Goal: Obtain resource: Download file/media

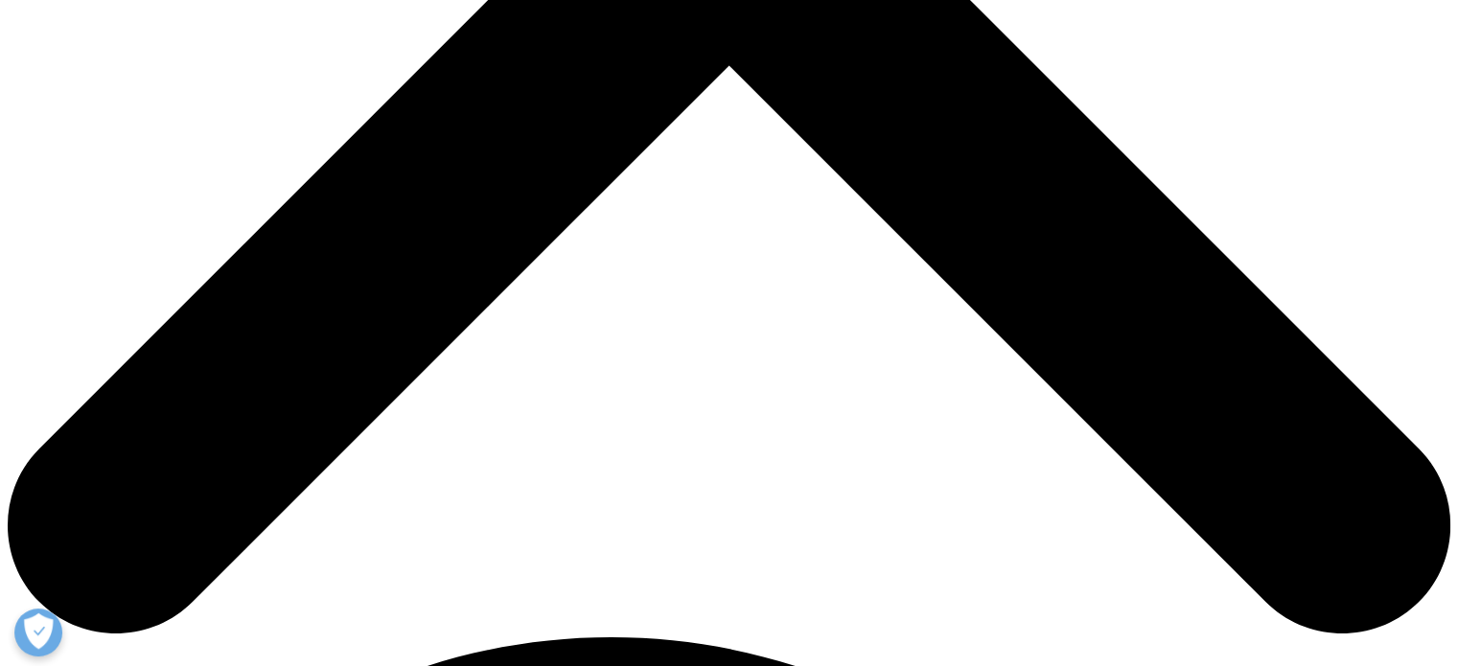
scroll to position [767, 0]
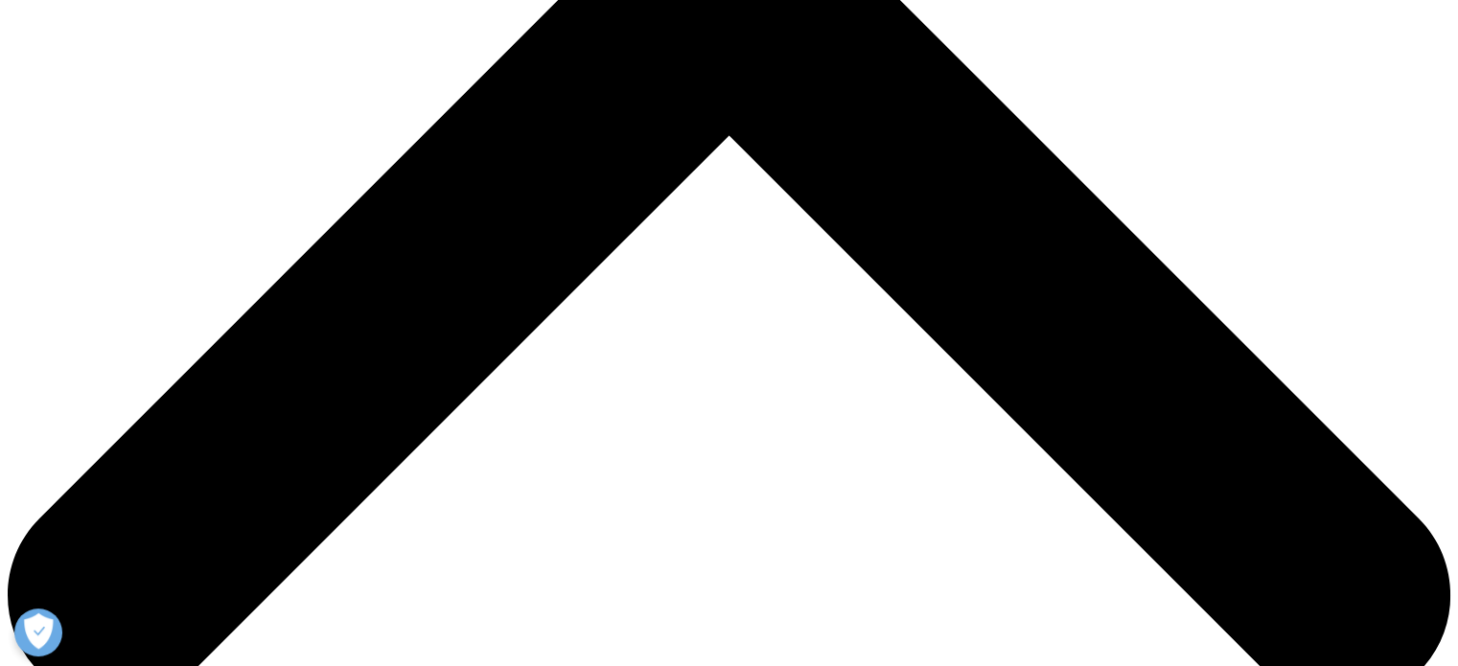
type input "c"
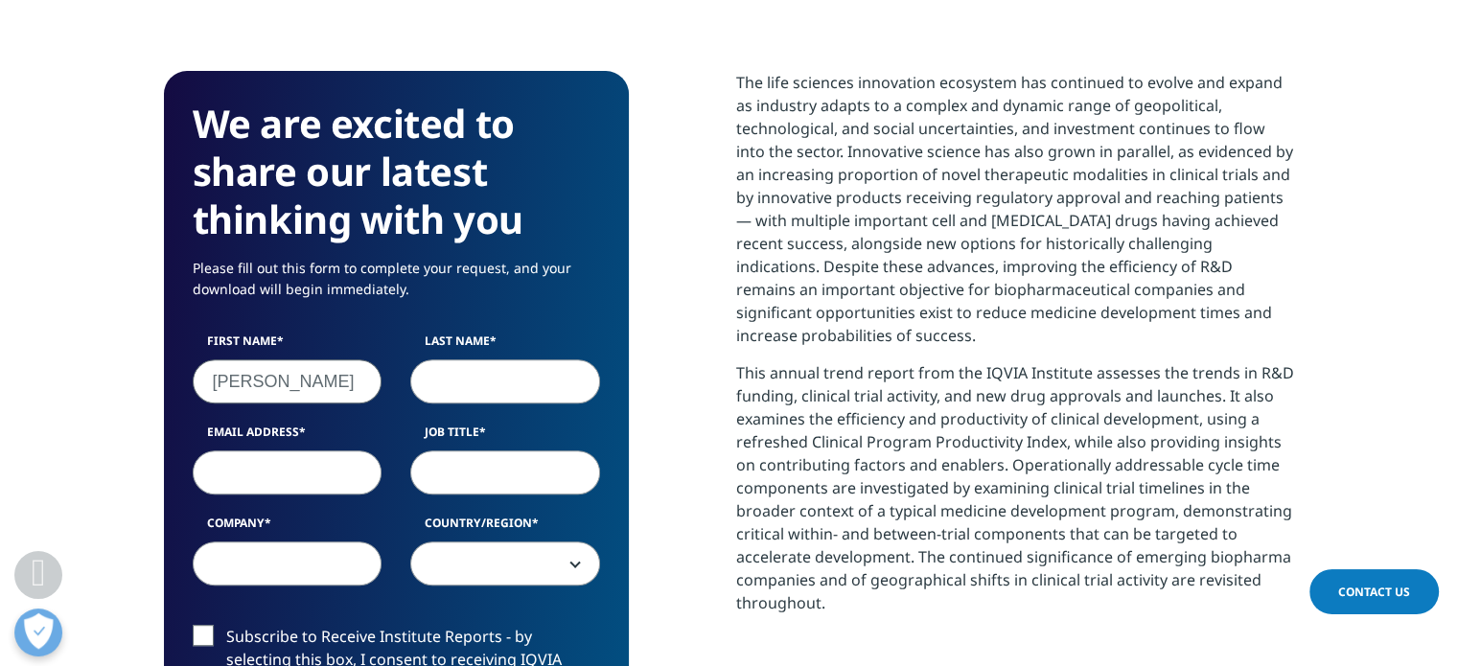
type input "[PERSON_NAME]"
type input "Beretta"
type input "[EMAIL_ADDRESS][DOMAIN_NAME]"
type input "Consultant"
type input "Progest S.r.l."
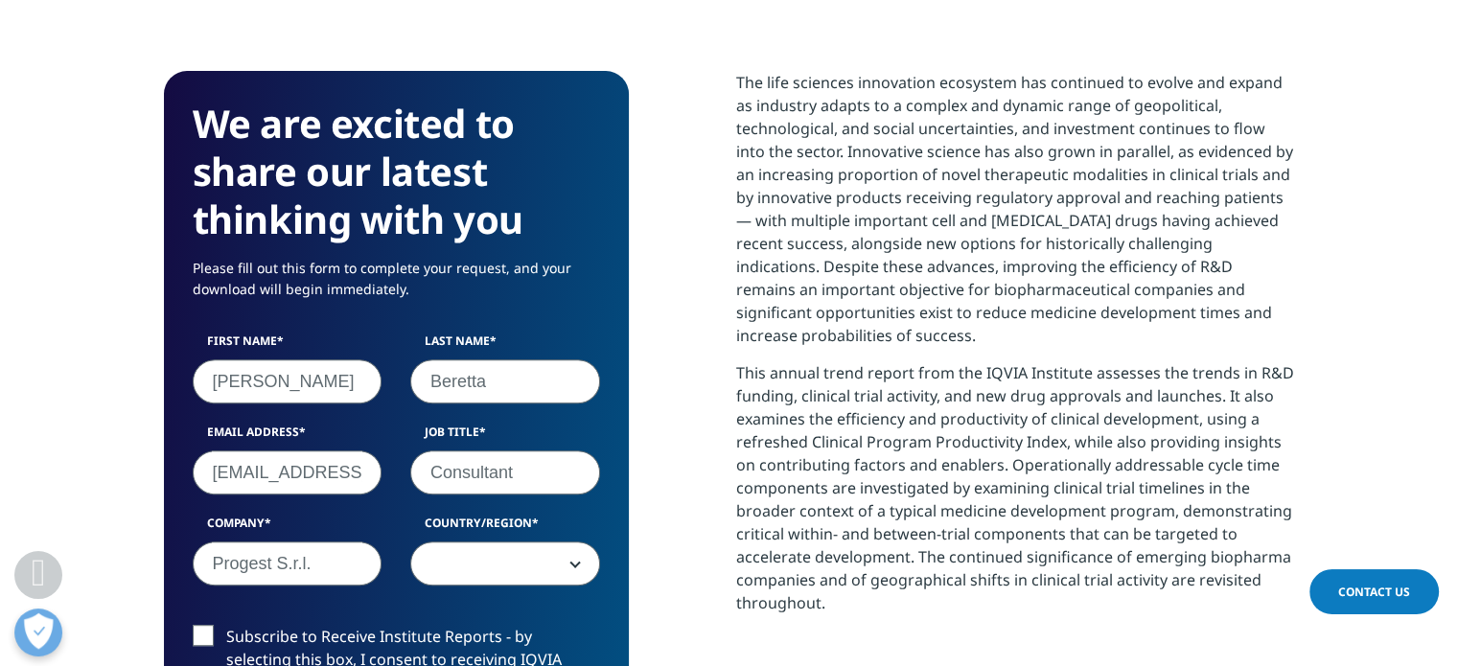
click at [571, 564] on b at bounding box center [571, 564] width 0 height 0
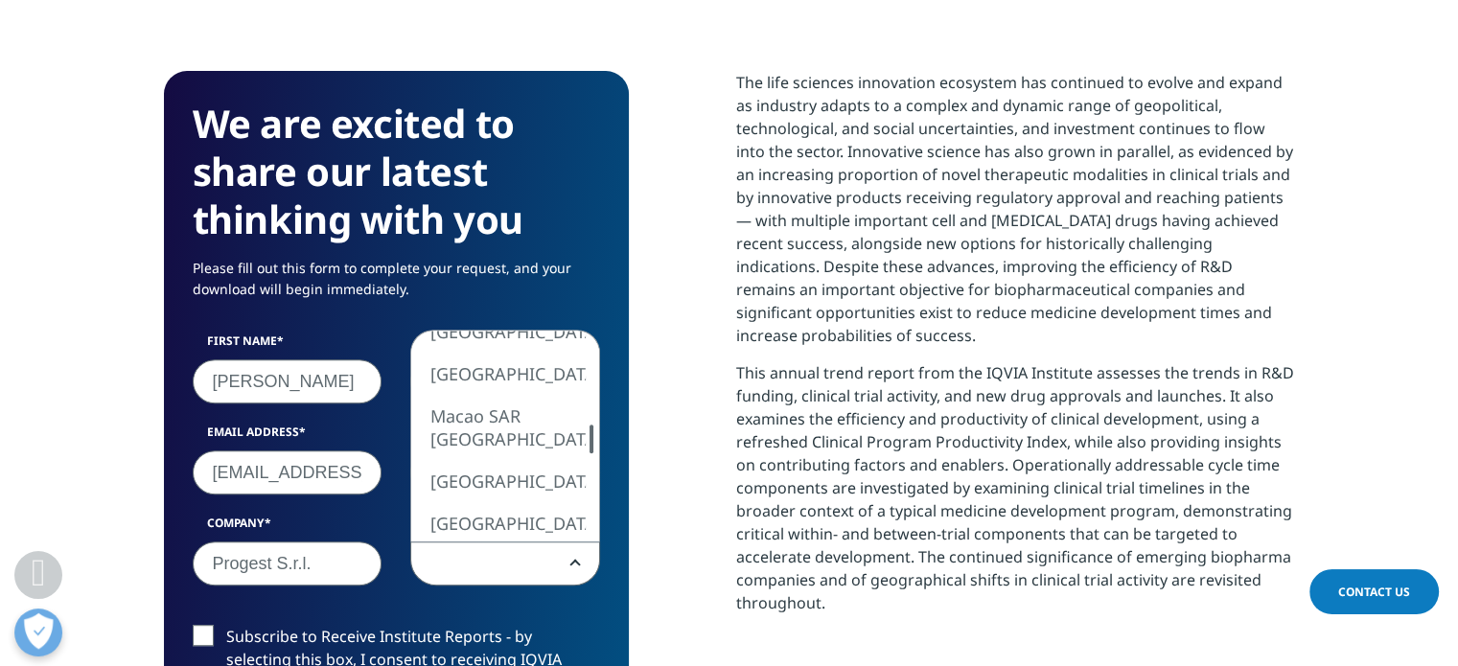
click at [584, 440] on div at bounding box center [591, 439] width 15 height 29
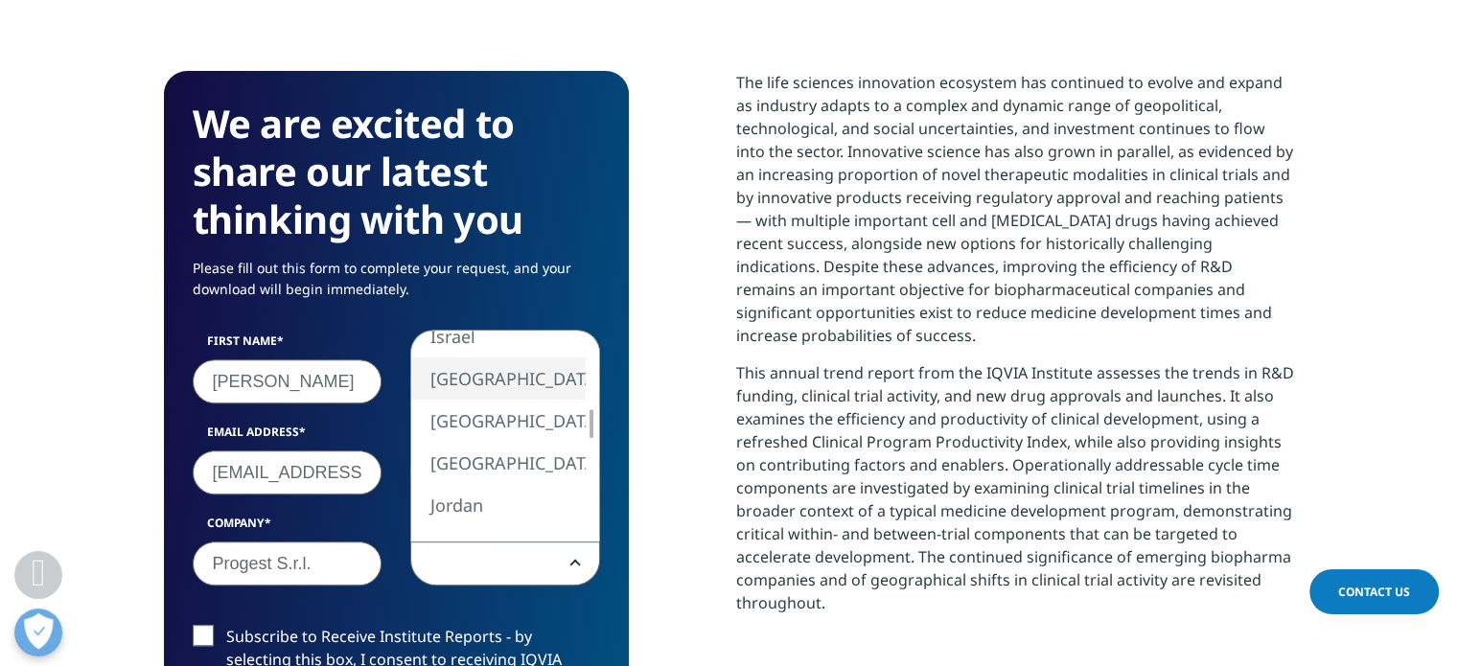
select select "[GEOGRAPHIC_DATA]"
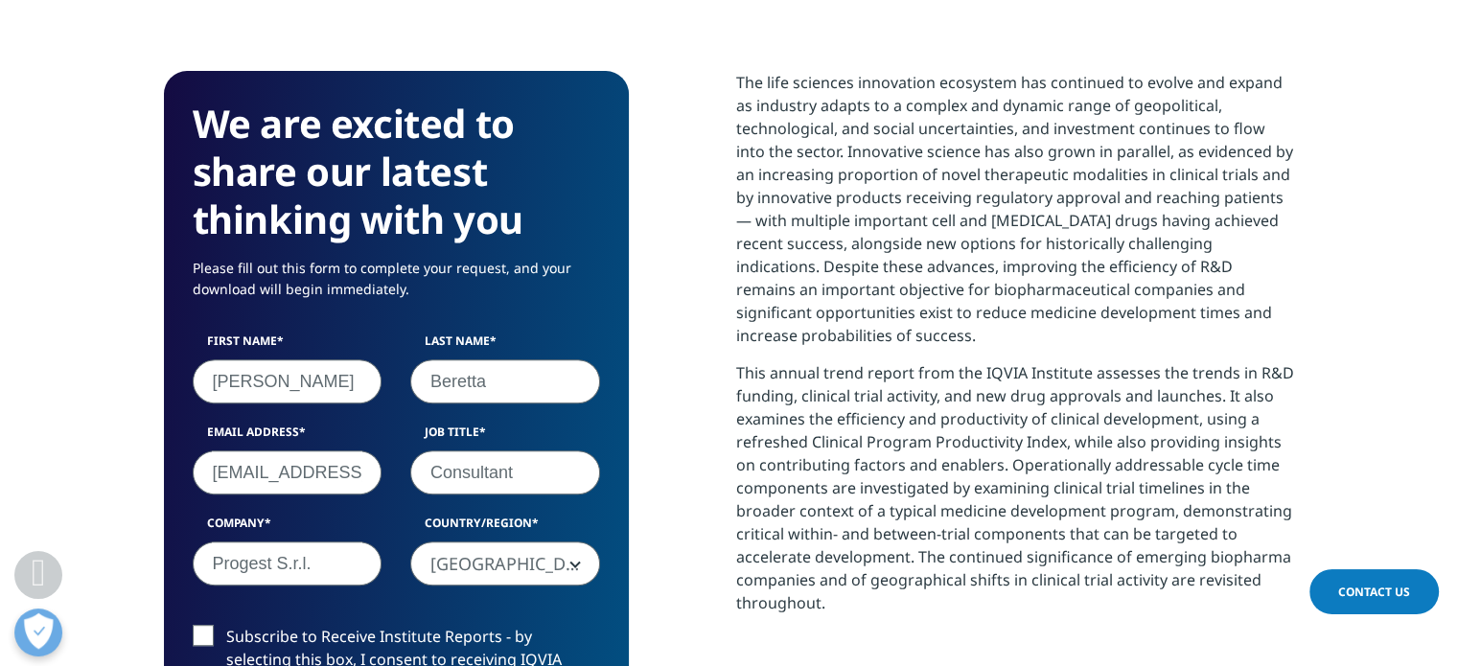
scroll to position [863, 0]
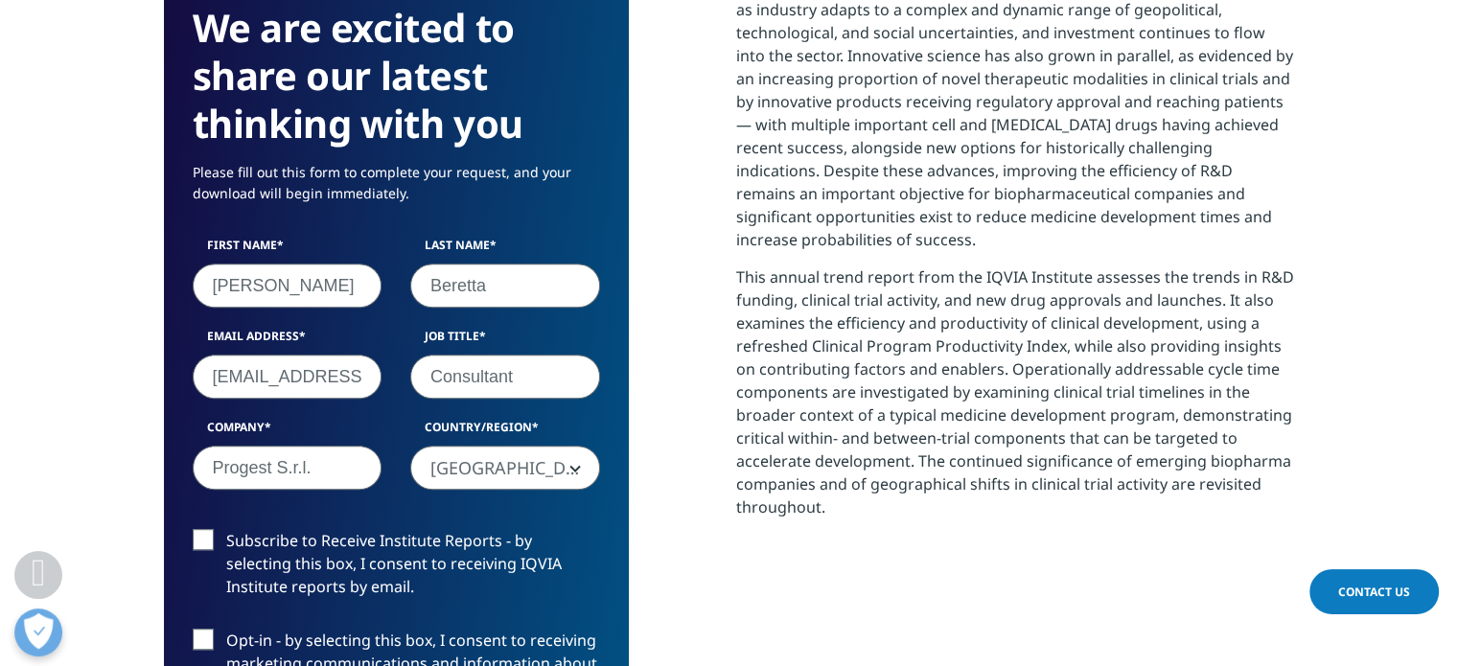
click at [208, 547] on label "Subscribe to Receive Institute Reports - by selecting this box, I consent to re…" at bounding box center [396, 569] width 407 height 80
click at [226, 529] on input "Subscribe to Receive Institute Reports - by selecting this box, I consent to re…" at bounding box center [226, 529] width 0 height 0
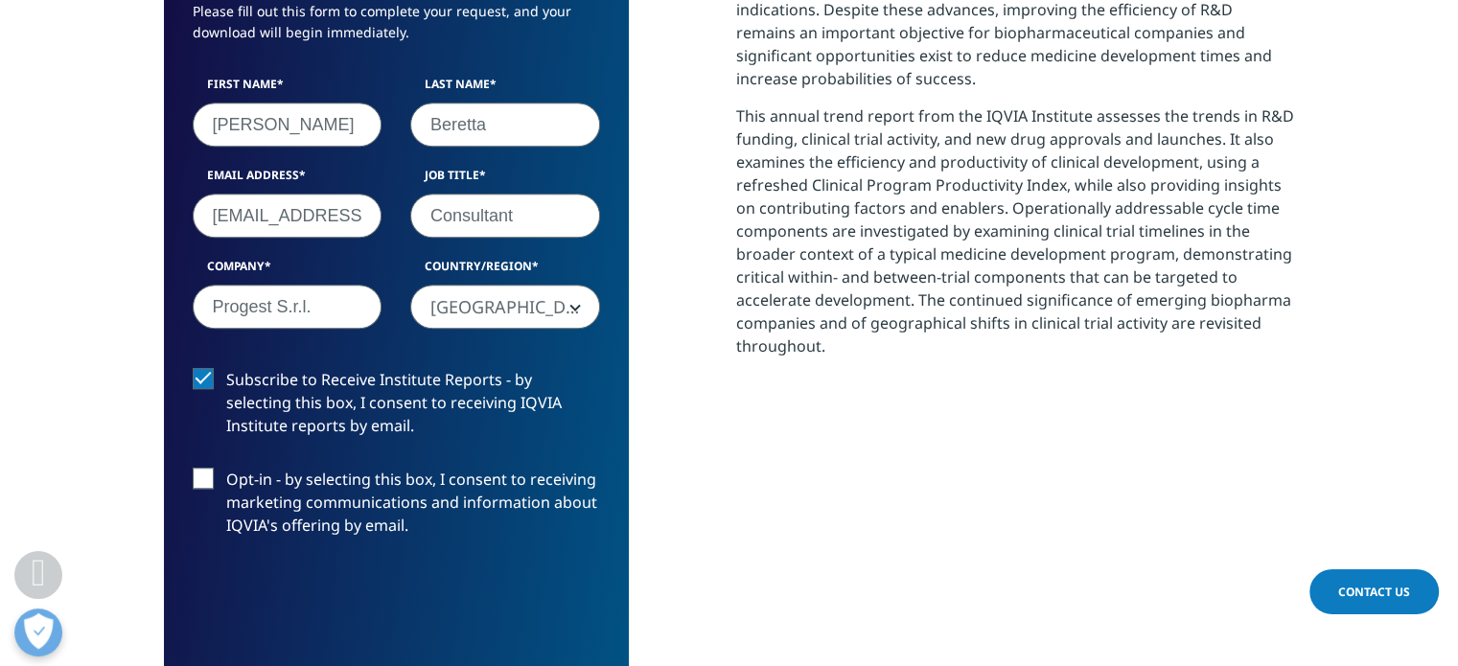
scroll to position [1055, 0]
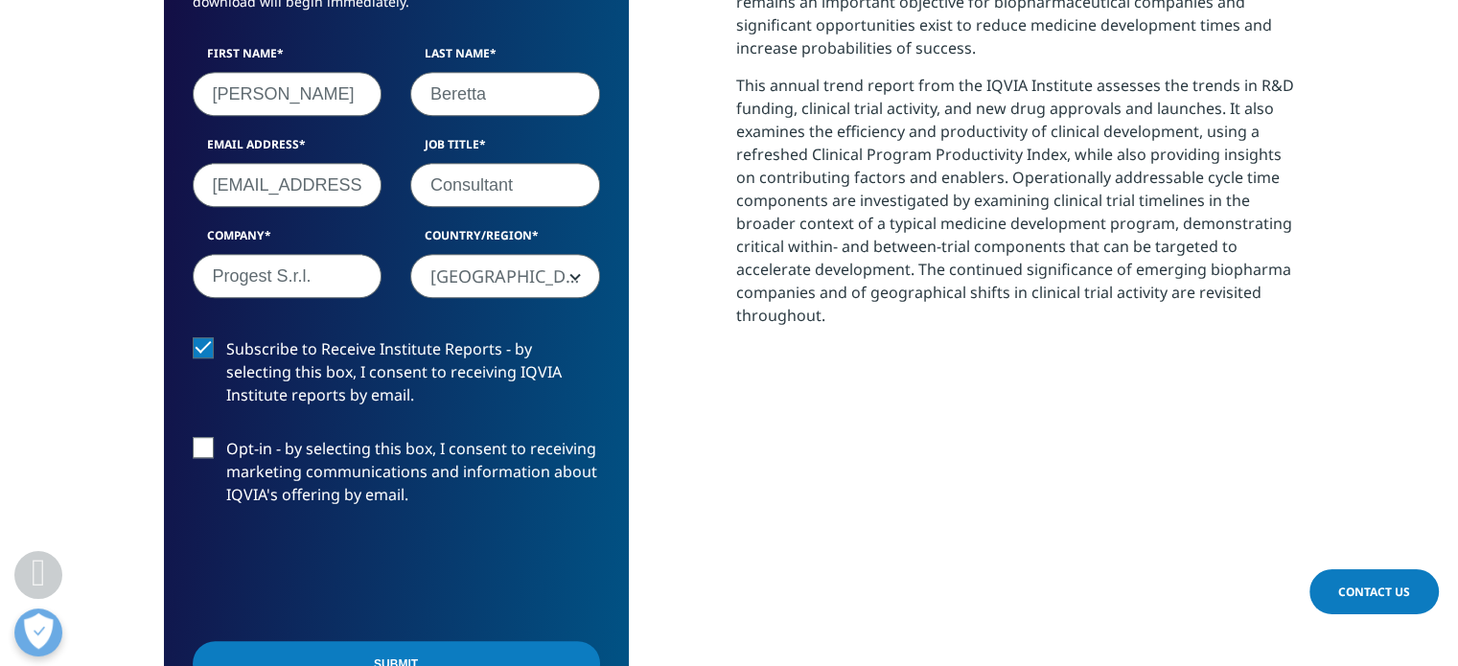
click at [207, 447] on label "Opt-in - by selecting this box, I consent to receiving marketing communications…" at bounding box center [396, 477] width 407 height 80
click at [226, 437] on input "Opt-in - by selecting this box, I consent to receiving marketing communications…" at bounding box center [226, 437] width 0 height 0
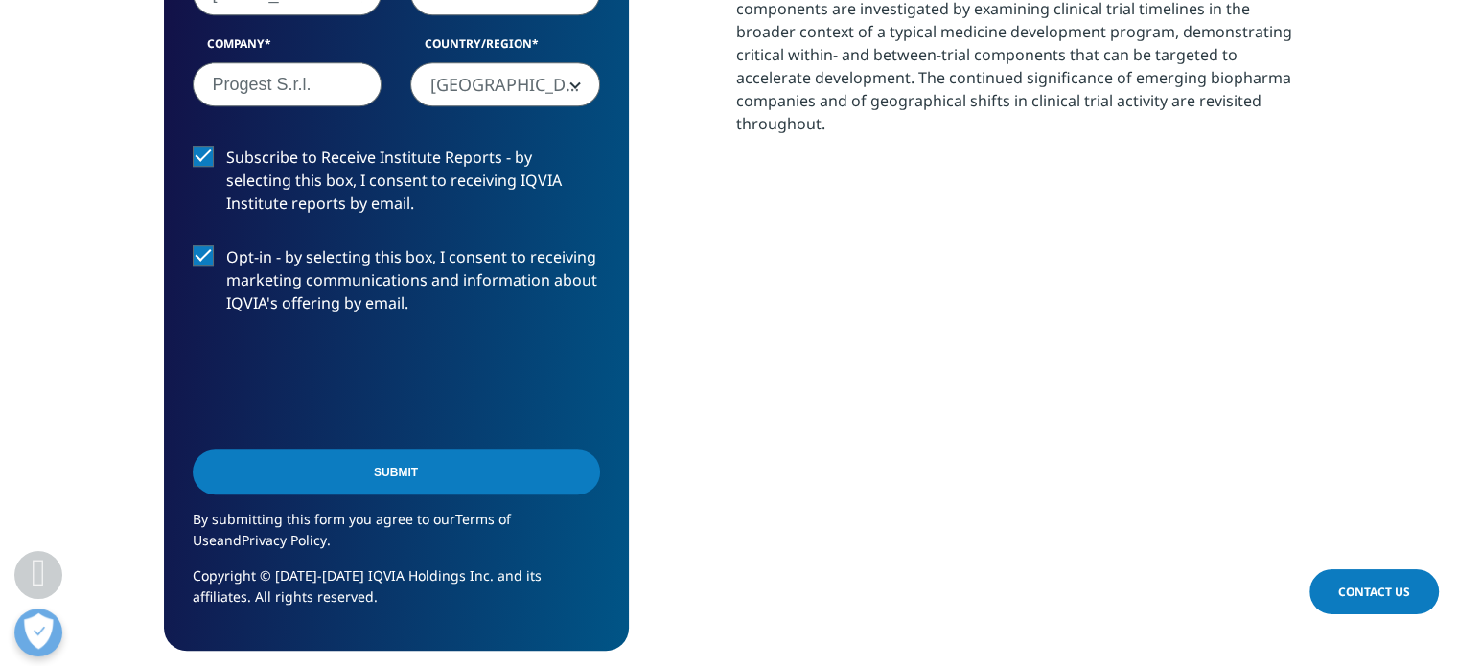
click at [495, 483] on input "Submit" at bounding box center [396, 472] width 407 height 45
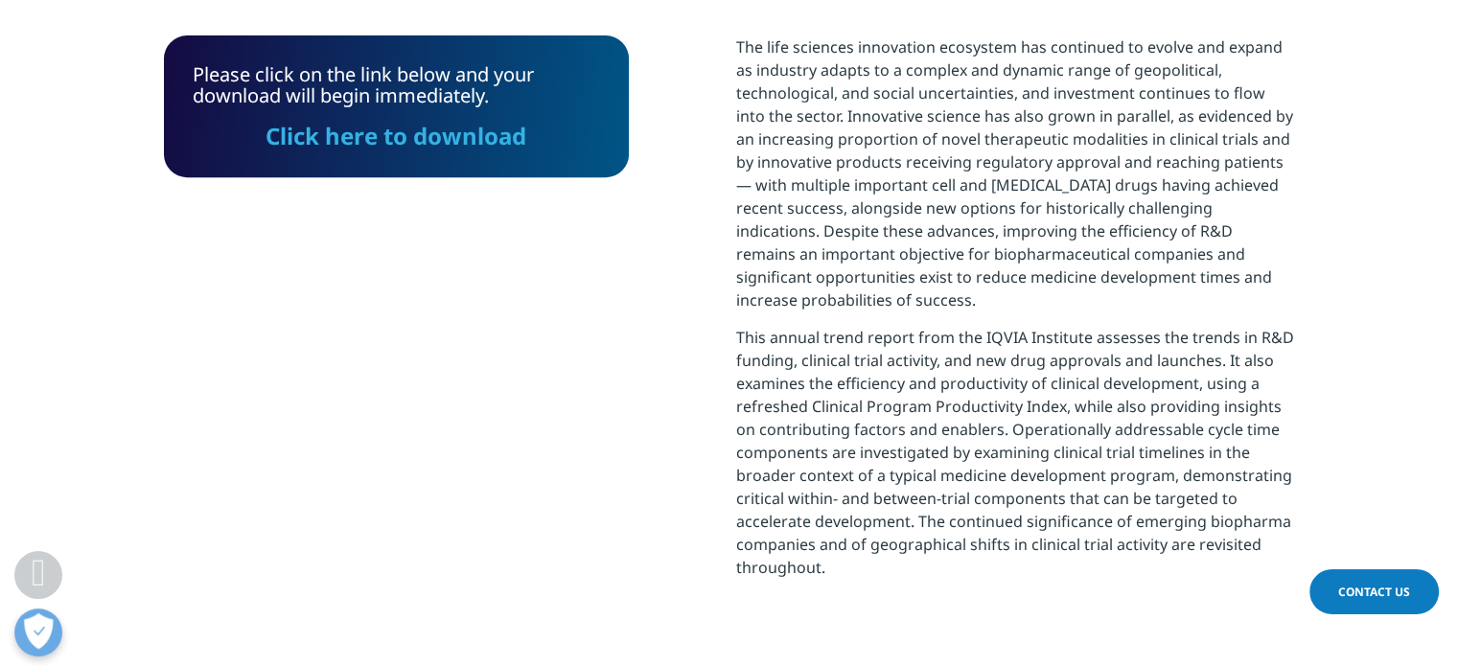
scroll to position [675, 0]
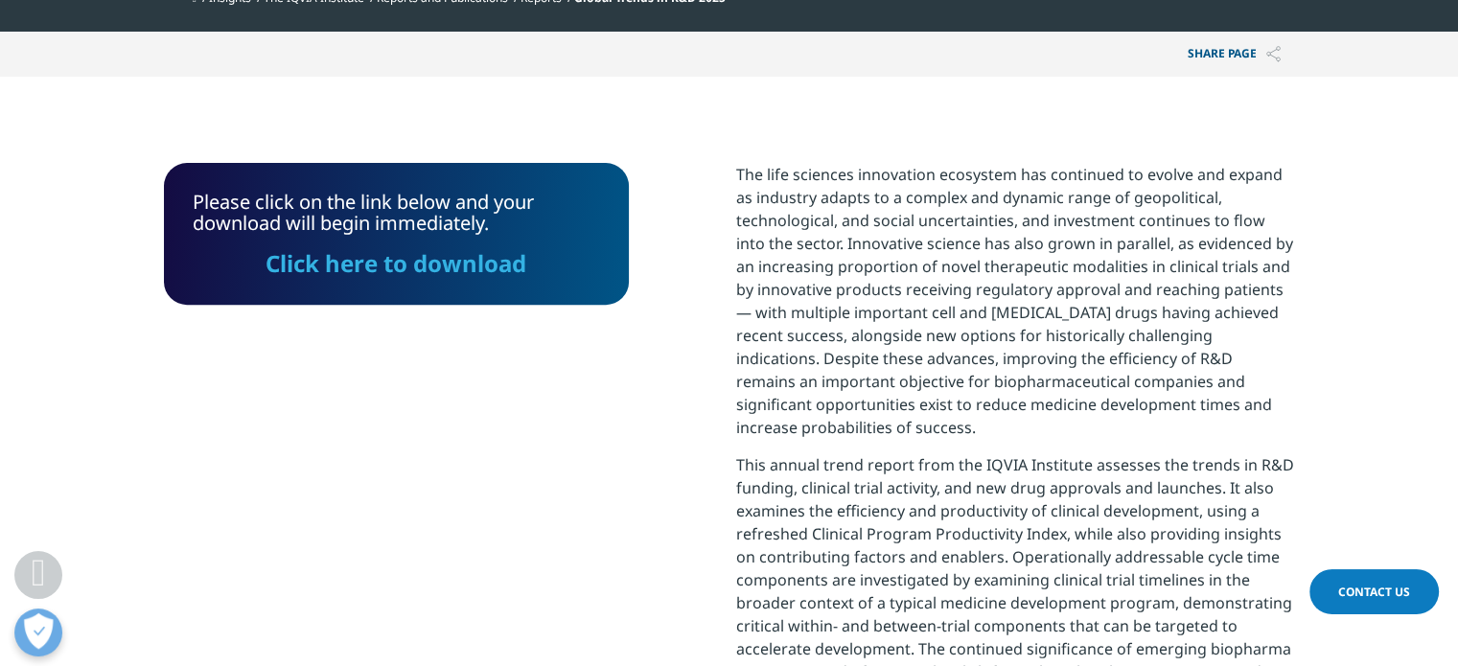
click at [464, 263] on link "Click here to download" at bounding box center [396, 263] width 261 height 32
